Goal: Find contact information: Find contact information

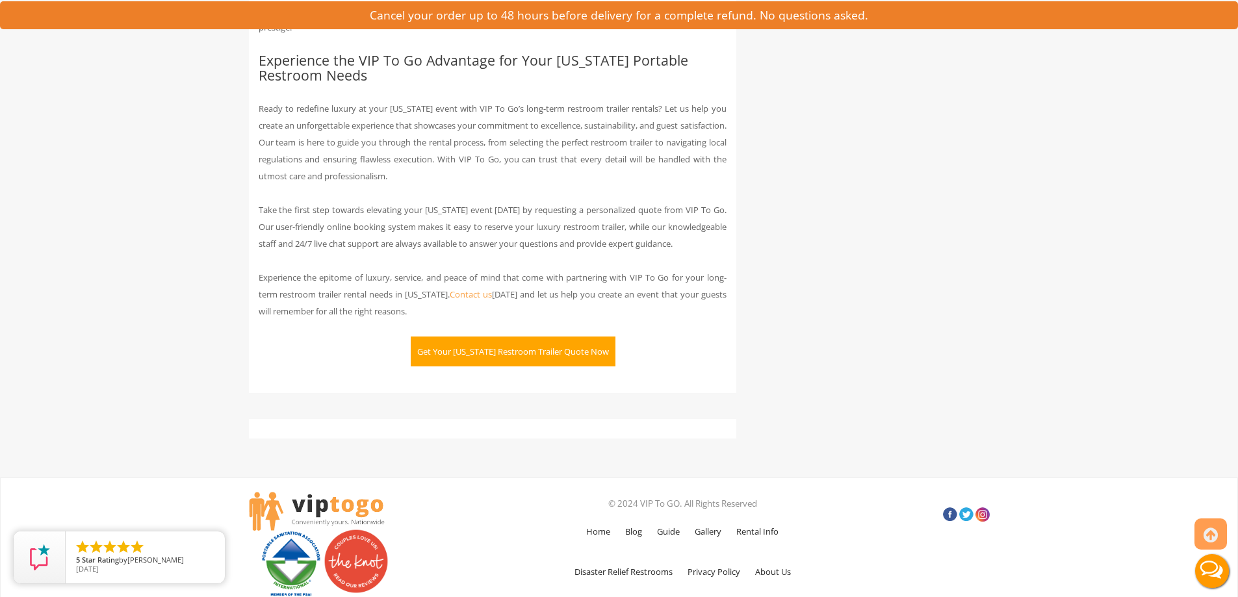
scroll to position [2822, 0]
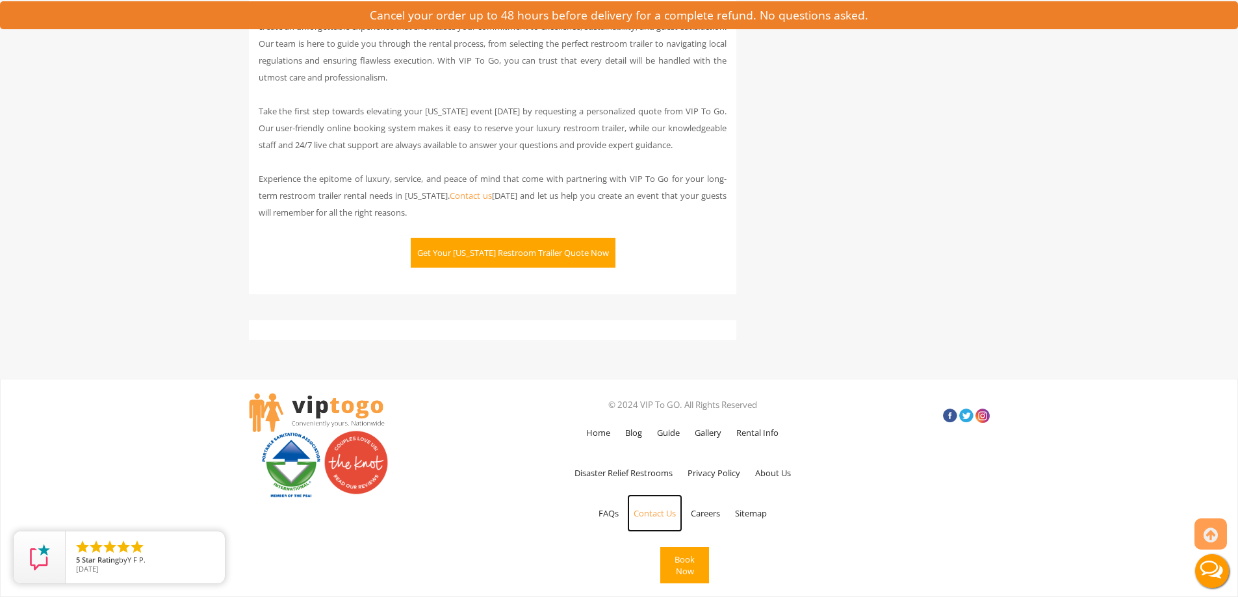
click at [649, 508] on link "Contact Us" at bounding box center [654, 514] width 55 height 38
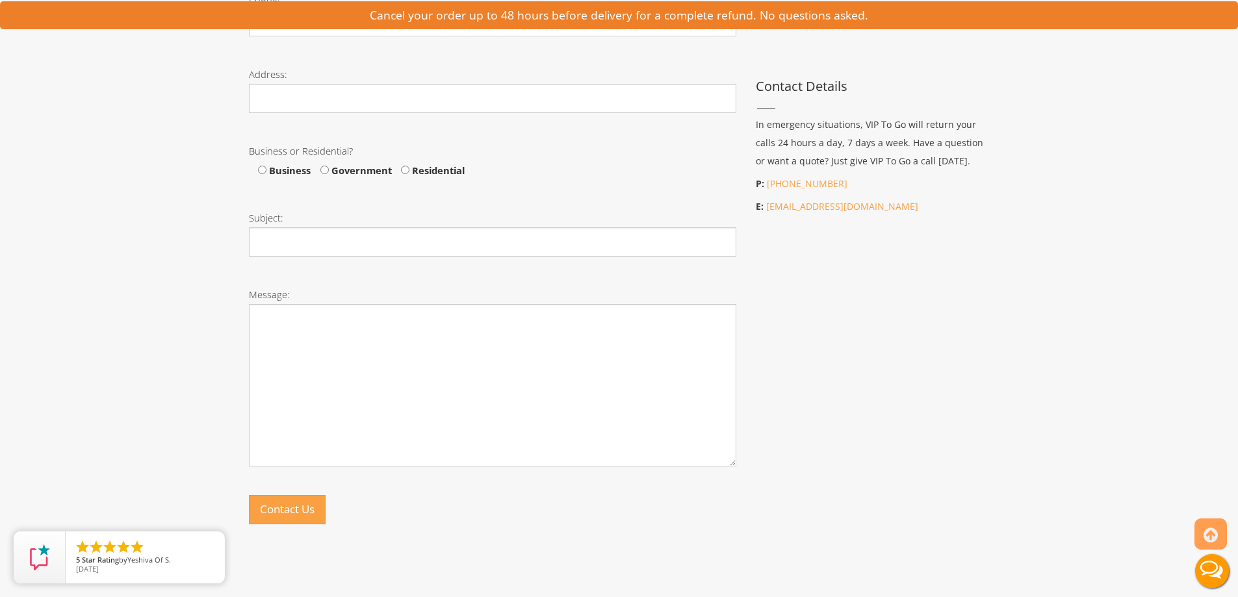
scroll to position [650, 0]
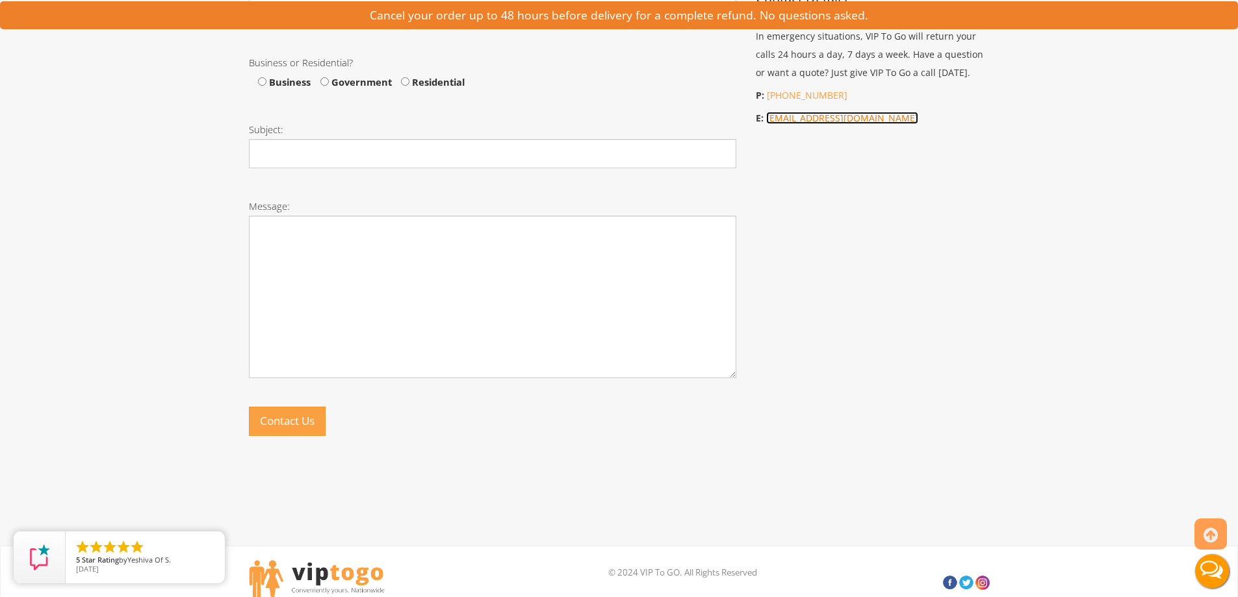
click at [833, 114] on link "[EMAIL_ADDRESS][DOMAIN_NAME]" at bounding box center [842, 118] width 152 height 12
